Goal: Task Accomplishment & Management: Use online tool/utility

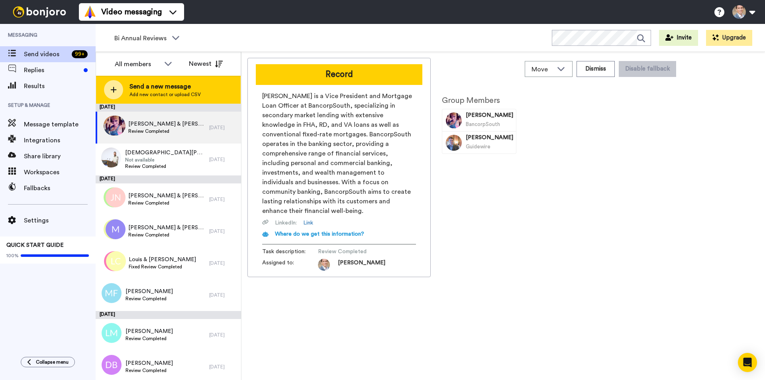
click at [111, 91] on icon at bounding box center [113, 89] width 6 height 7
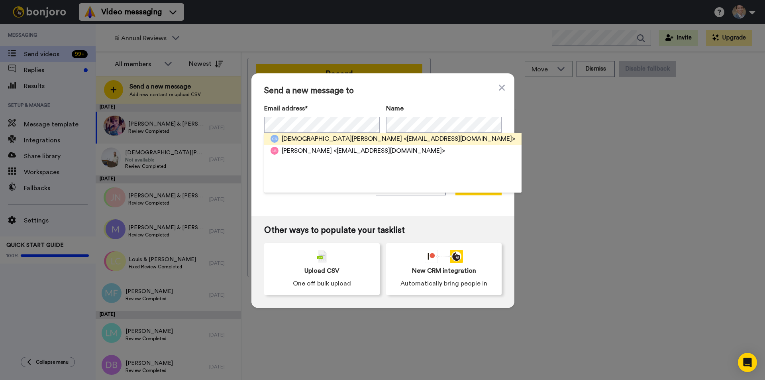
click at [298, 139] on span "[DEMOGRAPHIC_DATA][PERSON_NAME]" at bounding box center [342, 139] width 120 height 10
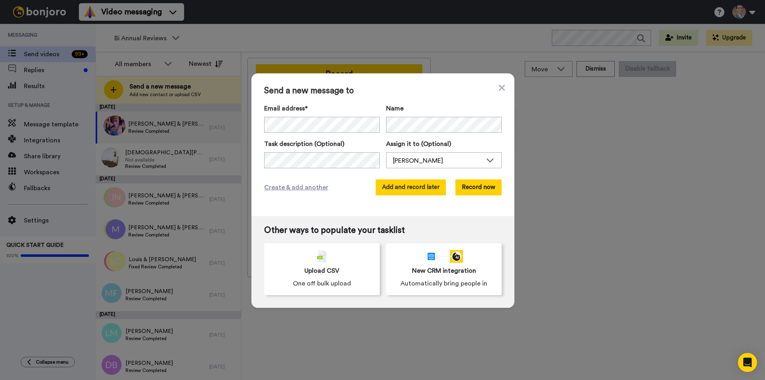
click at [396, 193] on button "Add and record later" at bounding box center [411, 187] width 70 height 16
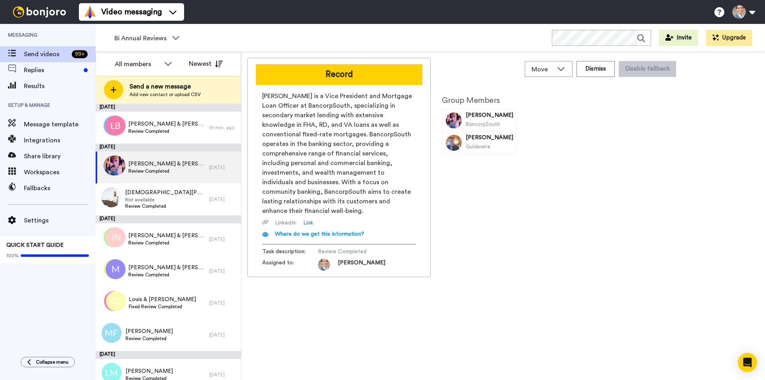
click at [122, 87] on div at bounding box center [113, 89] width 19 height 19
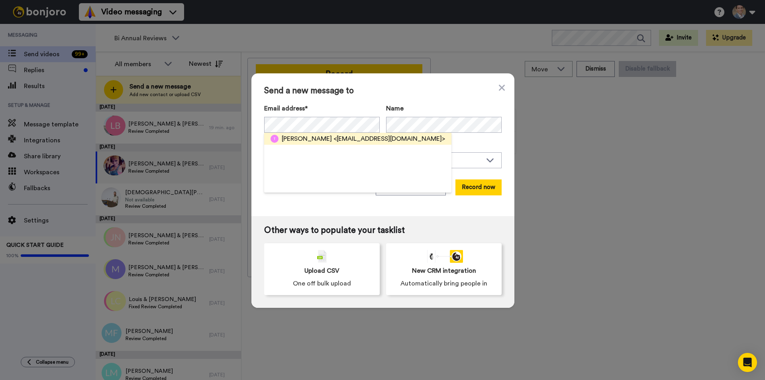
click at [302, 142] on span "Timothy Bishop" at bounding box center [307, 139] width 50 height 10
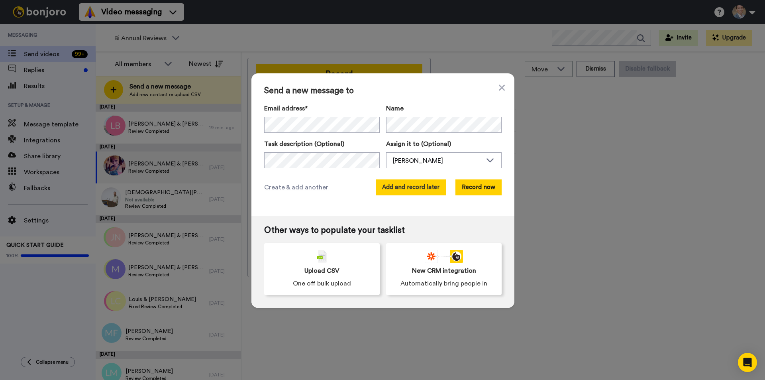
click at [397, 184] on button "Add and record later" at bounding box center [411, 187] width 70 height 16
